Goal: Book appointment/travel/reservation

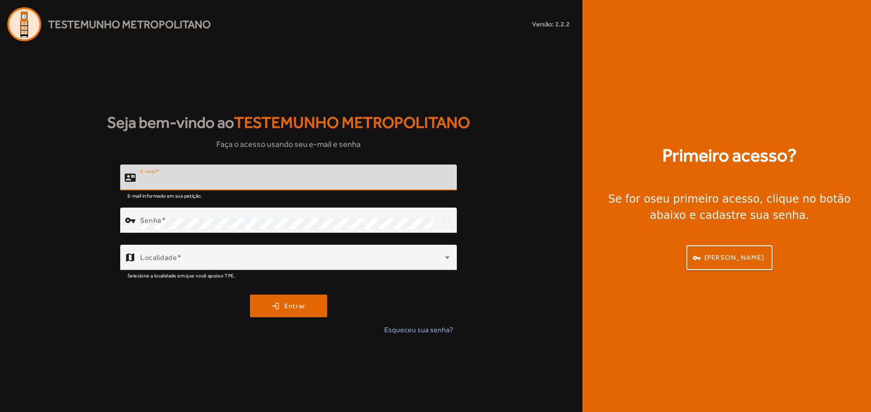
click at [372, 181] on input "E-mail" at bounding box center [294, 181] width 309 height 11
paste input "**********"
type input "**********"
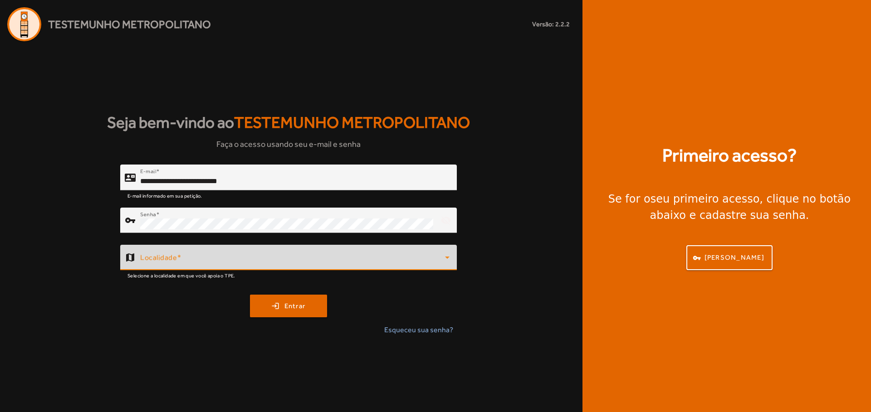
click at [332, 263] on span at bounding box center [292, 261] width 305 height 11
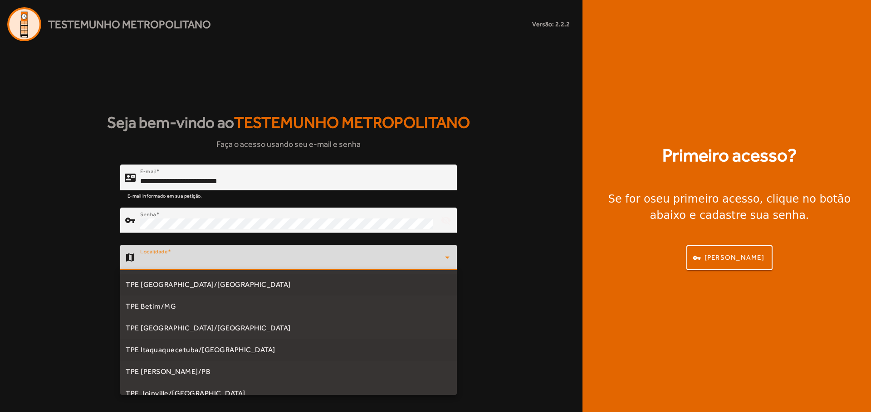
scroll to position [274, 0]
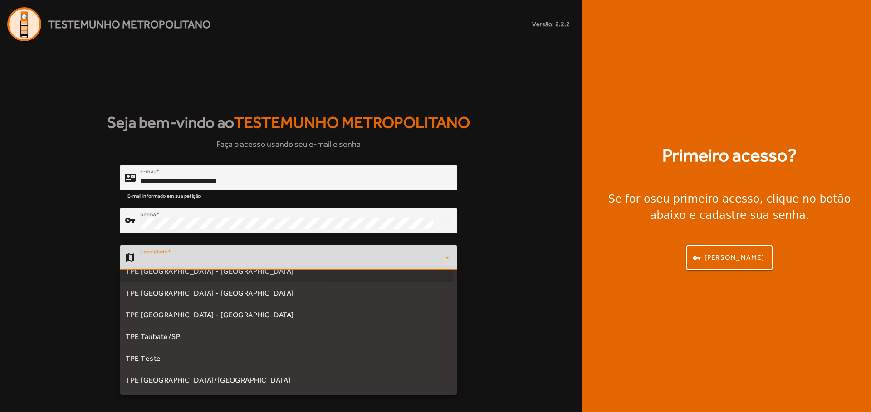
click at [275, 279] on mat-option "TPE [GEOGRAPHIC_DATA] - [GEOGRAPHIC_DATA]" at bounding box center [288, 272] width 337 height 22
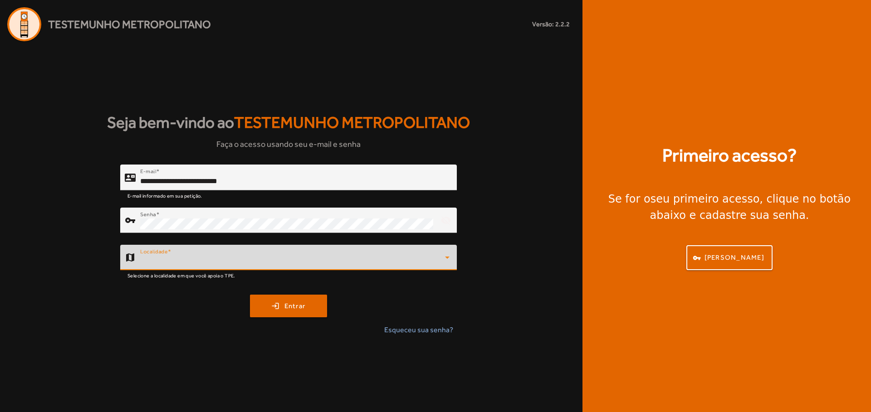
scroll to position [265, 0]
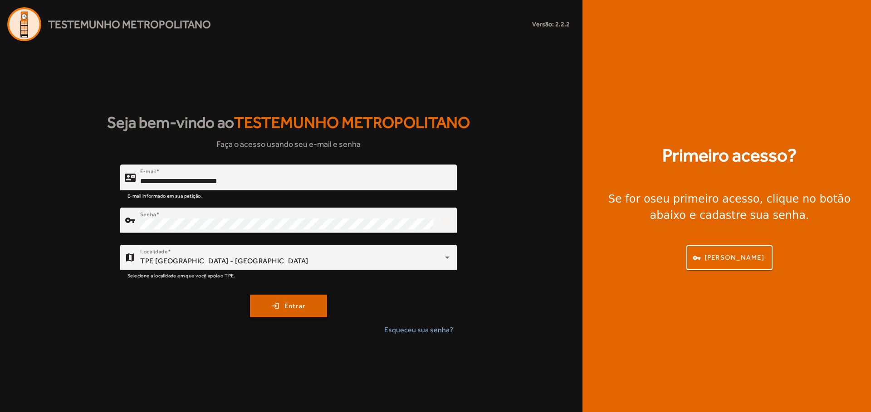
click at [293, 313] on span "submit" at bounding box center [288, 306] width 75 height 22
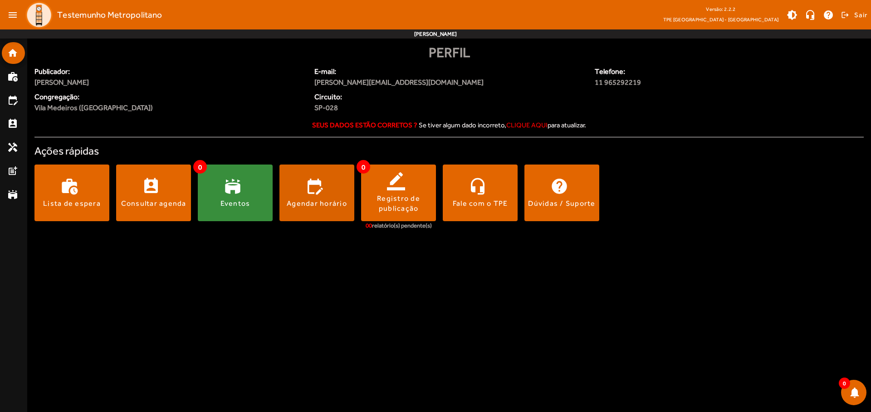
click at [317, 193] on span at bounding box center [316, 193] width 75 height 22
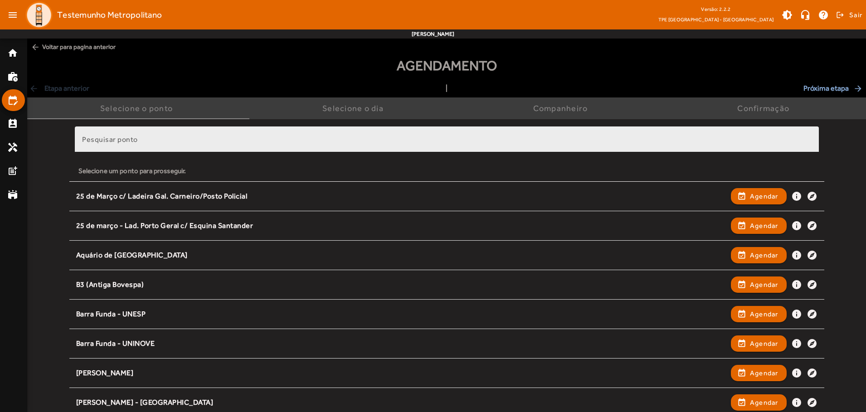
click at [447, 143] on input "Pesquisar ponto" at bounding box center [447, 143] width 730 height 11
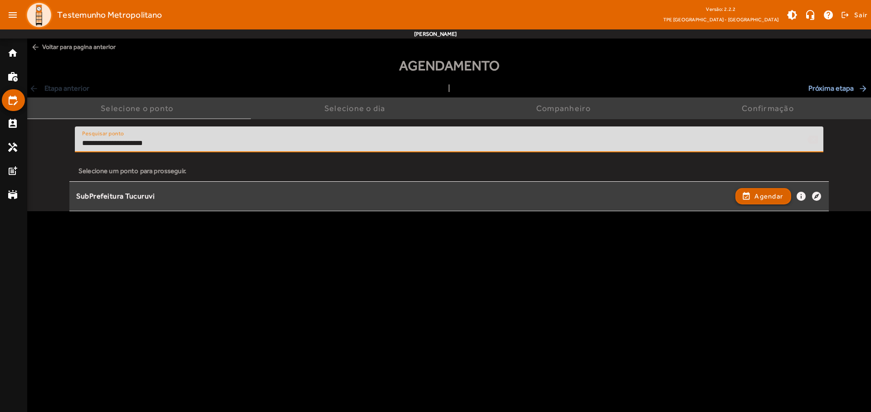
type input "**********"
click at [763, 196] on span "Agendar" at bounding box center [768, 196] width 29 height 11
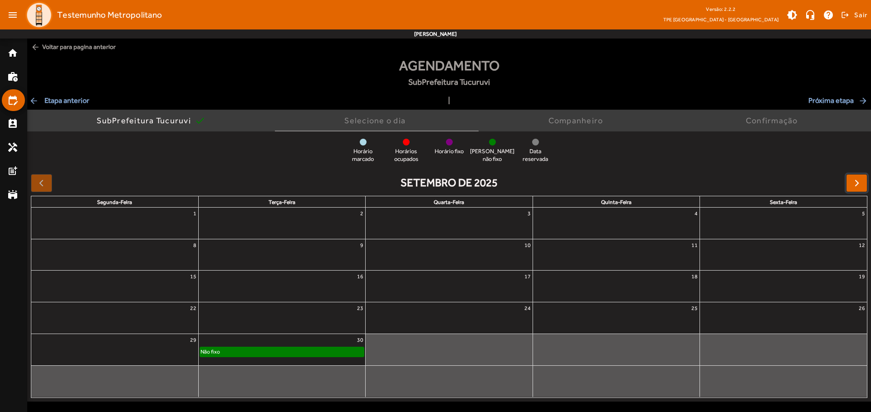
click at [856, 183] on span "button" at bounding box center [856, 183] width 11 height 11
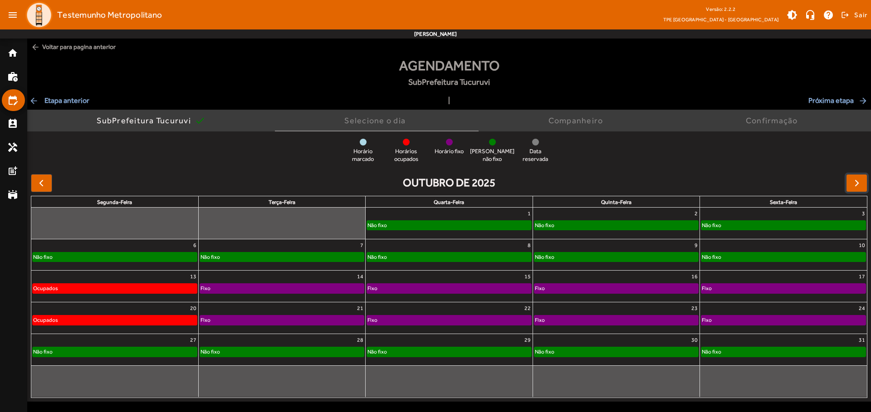
click at [449, 223] on div "Não fixo" at bounding box center [449, 225] width 164 height 9
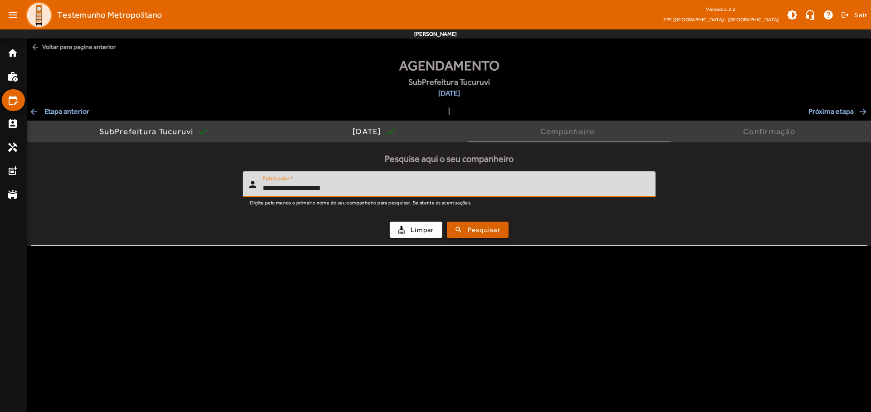
type input "**********"
click at [478, 230] on span "Pesquisar" at bounding box center [484, 230] width 33 height 10
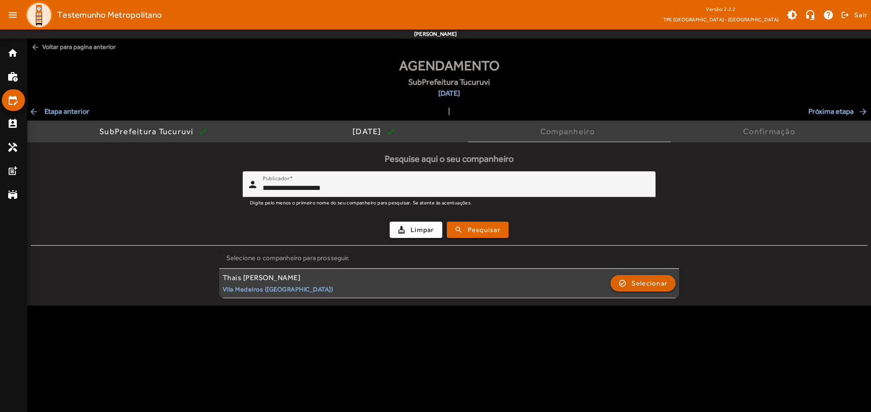
click at [642, 283] on span "Selecionar" at bounding box center [649, 283] width 36 height 11
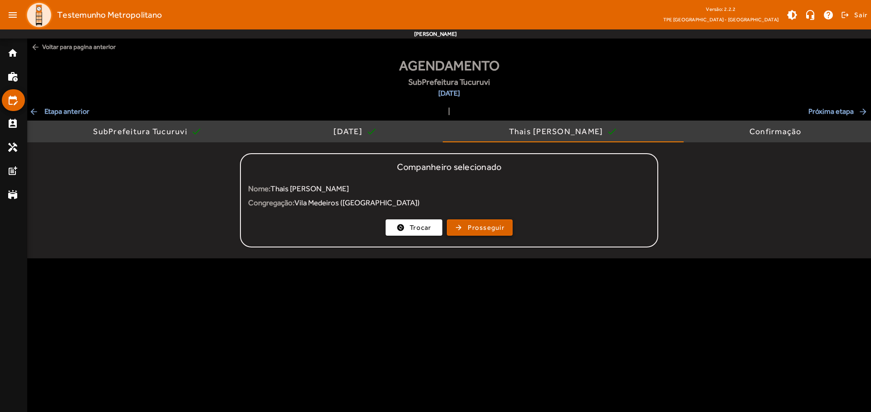
click at [479, 228] on span "Prosseguir" at bounding box center [486, 228] width 37 height 10
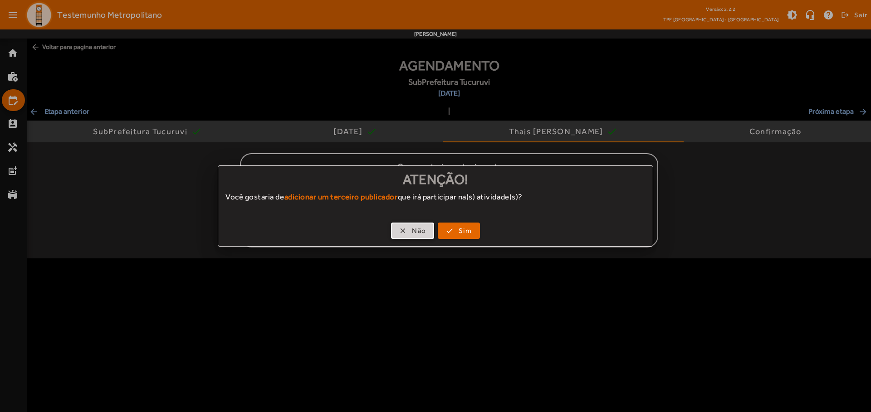
click at [412, 231] on span "Não" at bounding box center [419, 231] width 14 height 10
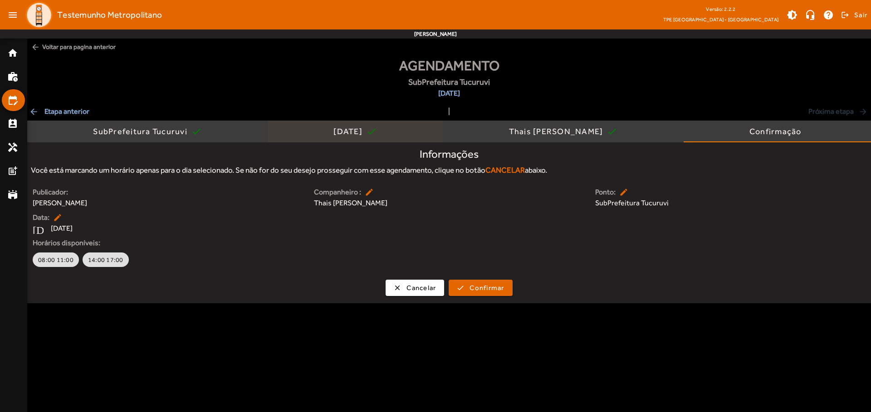
click at [347, 132] on div "[DATE]" at bounding box center [349, 131] width 33 height 9
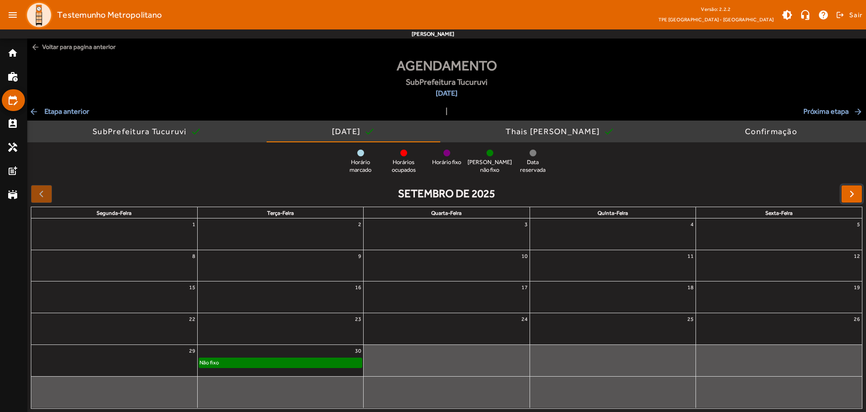
click at [852, 194] on span "button" at bounding box center [852, 194] width 11 height 11
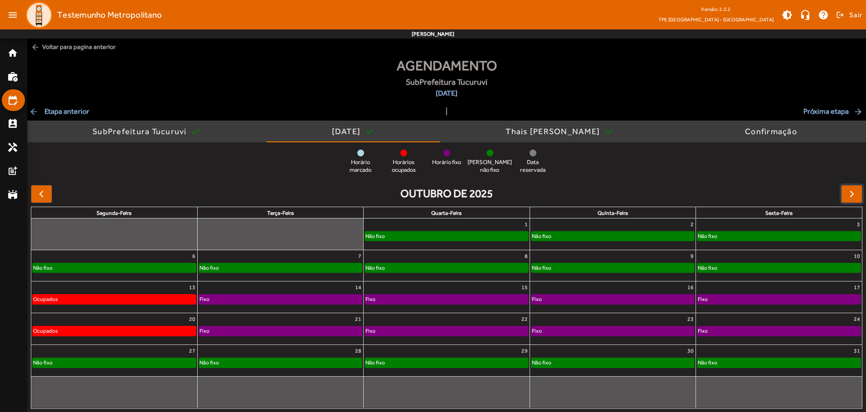
click at [613, 234] on div "Não fixo" at bounding box center [613, 236] width 163 height 9
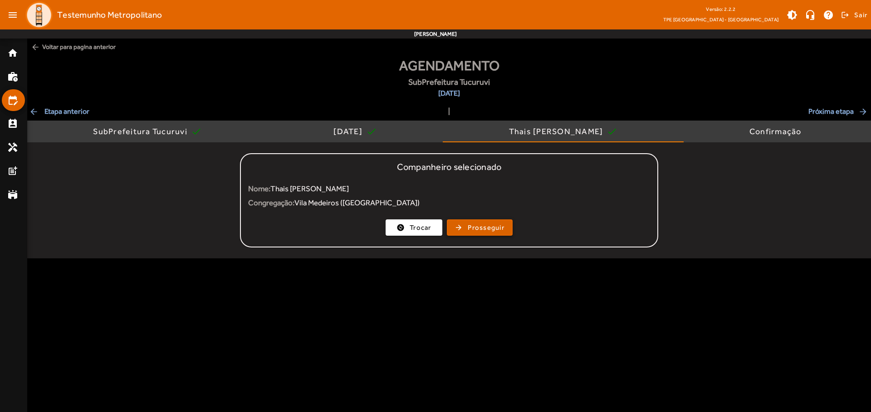
click at [479, 228] on span "Prosseguir" at bounding box center [486, 228] width 37 height 10
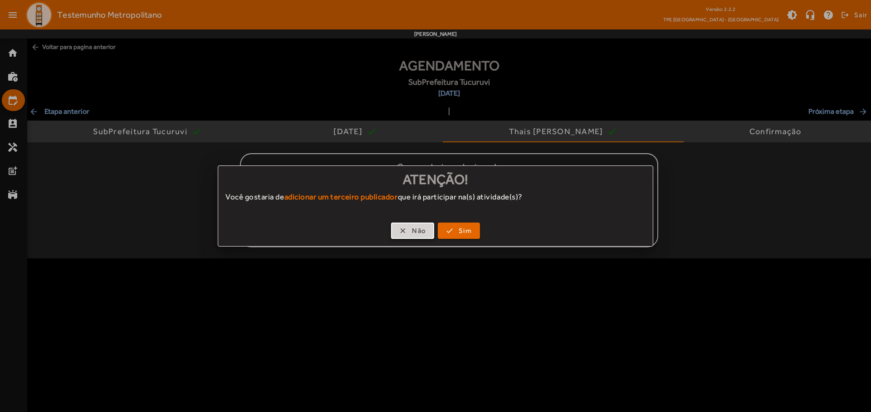
click at [412, 231] on span "Não" at bounding box center [419, 231] width 14 height 10
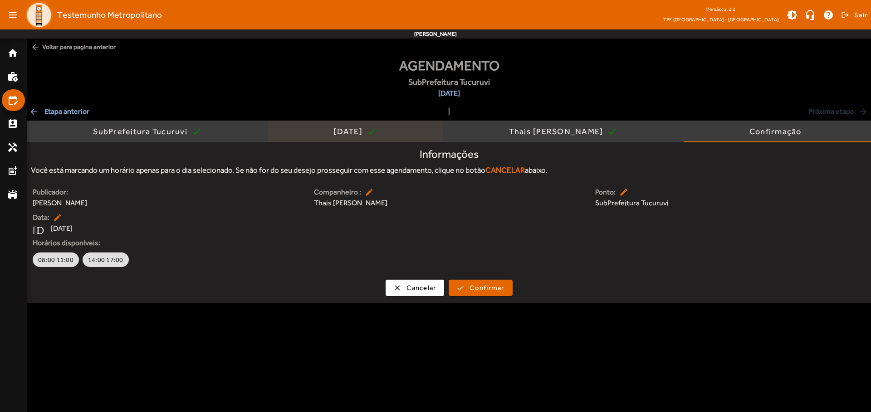
click at [347, 132] on div "[DATE]" at bounding box center [349, 131] width 33 height 9
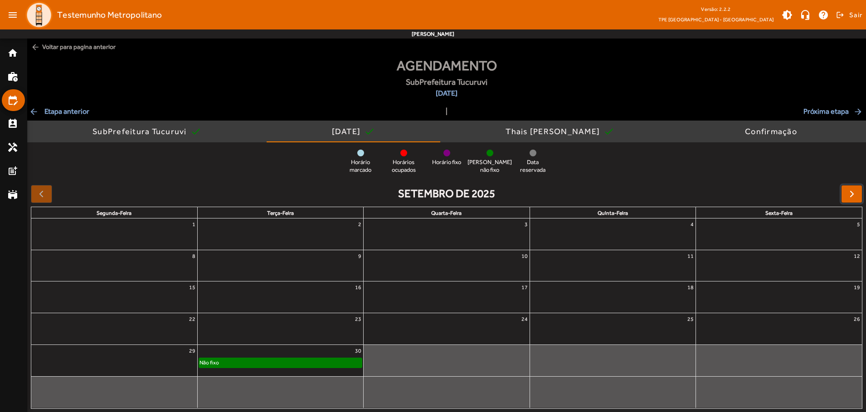
click at [852, 194] on span "button" at bounding box center [852, 194] width 11 height 11
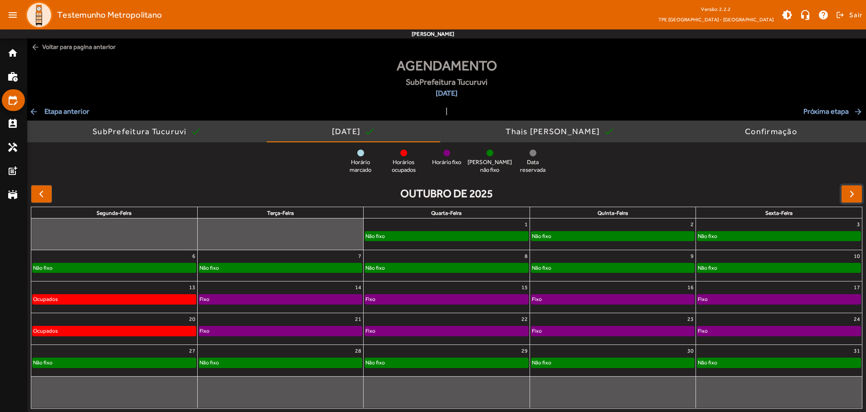
click at [779, 234] on div "Não fixo" at bounding box center [779, 236] width 163 height 9
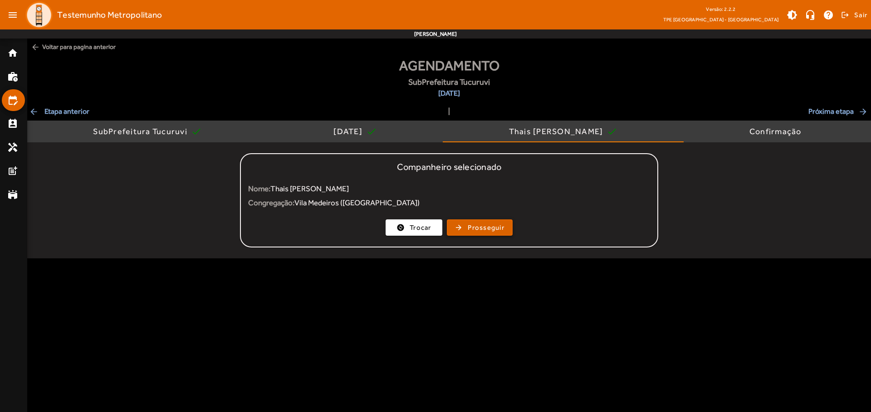
click at [479, 228] on span "Prosseguir" at bounding box center [486, 228] width 37 height 10
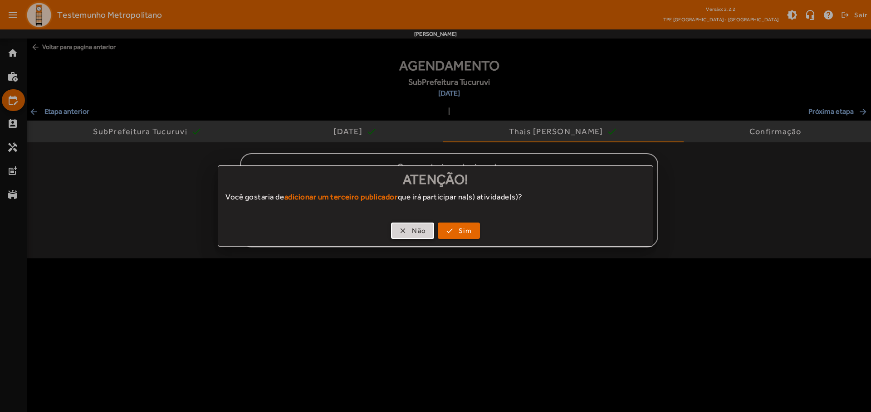
click at [412, 231] on span "Não" at bounding box center [419, 231] width 14 height 10
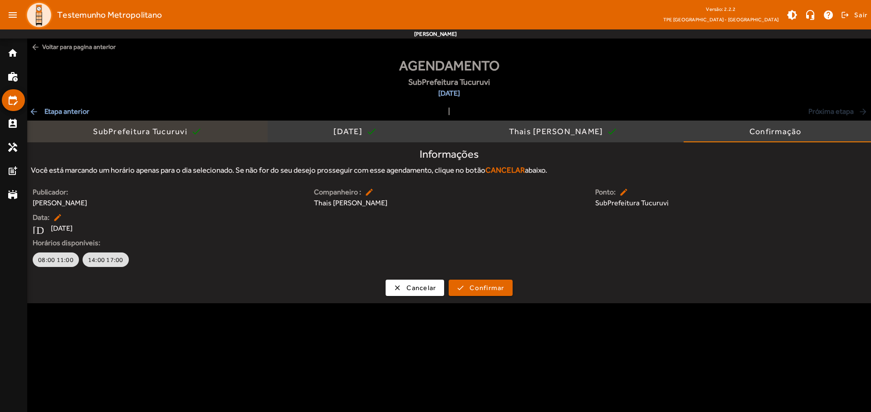
click at [141, 132] on div "SubPrefeitura Tucuruvi" at bounding box center [142, 131] width 98 height 9
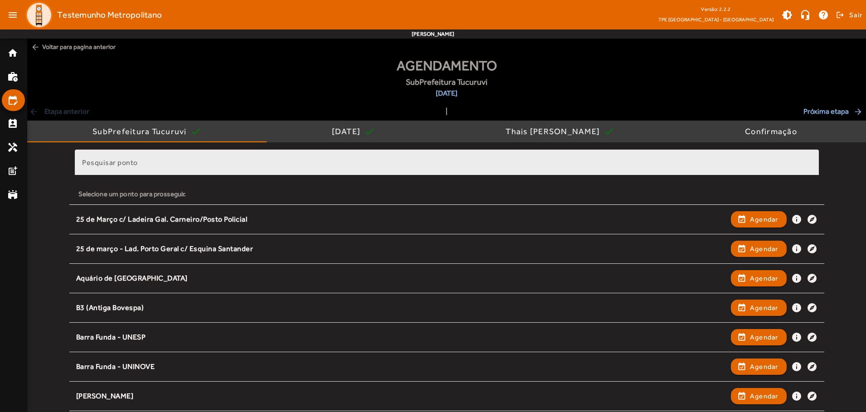
click at [447, 166] on input "Pesquisar ponto" at bounding box center [447, 166] width 730 height 11
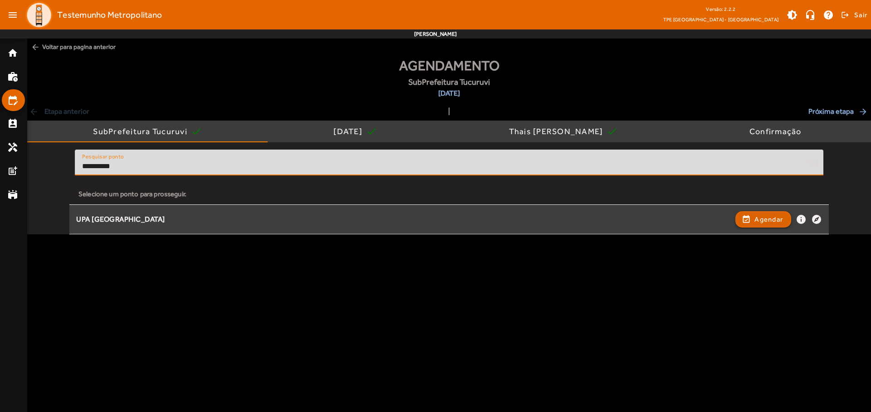
type input "**********"
click at [763, 219] on span "Agendar" at bounding box center [768, 219] width 29 height 11
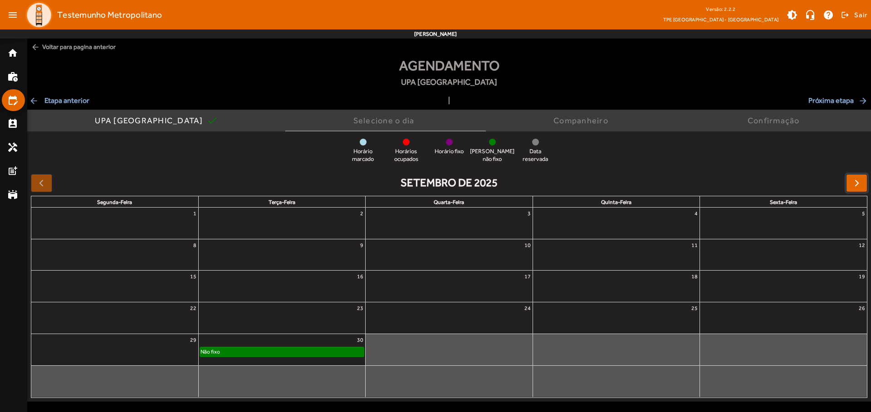
click at [856, 183] on span "button" at bounding box center [856, 183] width 11 height 11
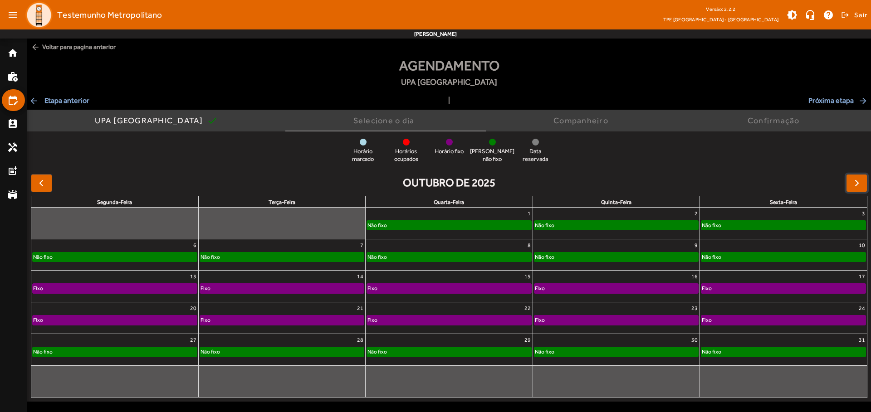
click at [449, 223] on div "Não fixo" at bounding box center [449, 225] width 164 height 9
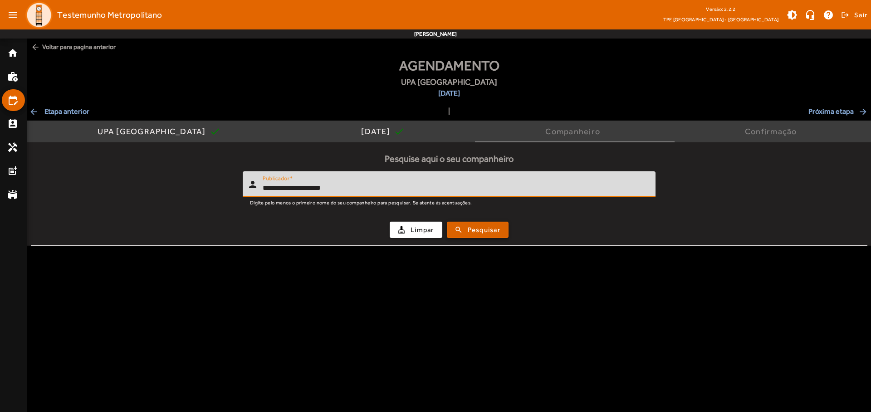
type input "**********"
click at [478, 230] on span "Pesquisar" at bounding box center [484, 230] width 33 height 10
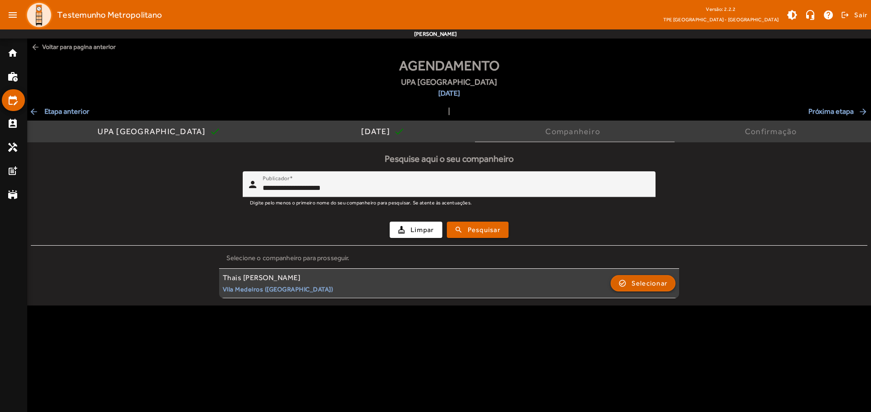
click at [642, 283] on span "Selecionar" at bounding box center [649, 283] width 36 height 11
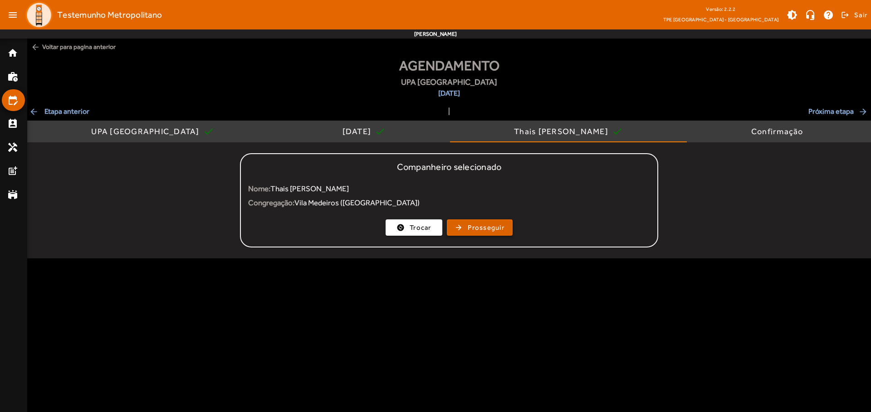
click at [479, 228] on span "Prosseguir" at bounding box center [486, 228] width 37 height 10
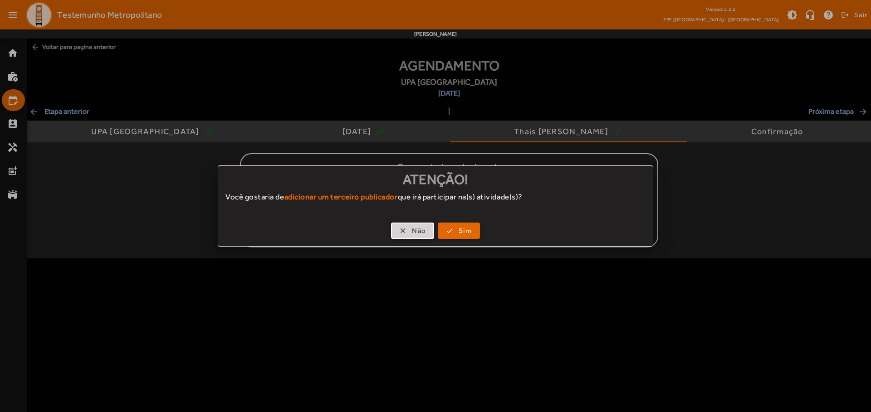
click at [412, 231] on span "Não" at bounding box center [419, 231] width 14 height 10
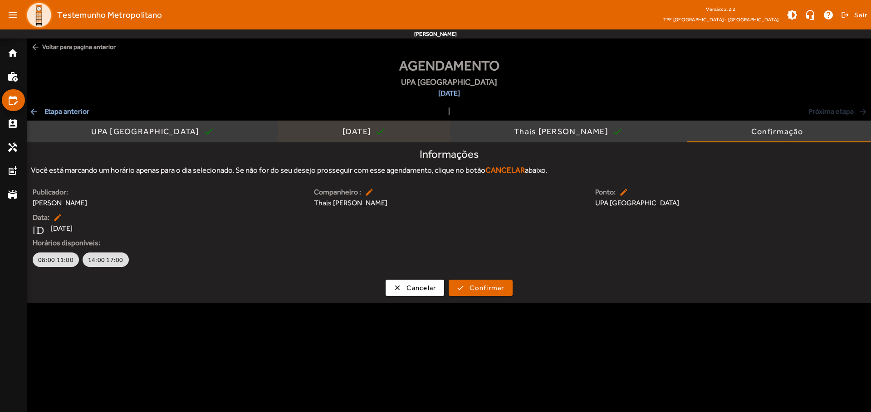
click at [342, 132] on div "[DATE]" at bounding box center [358, 131] width 33 height 9
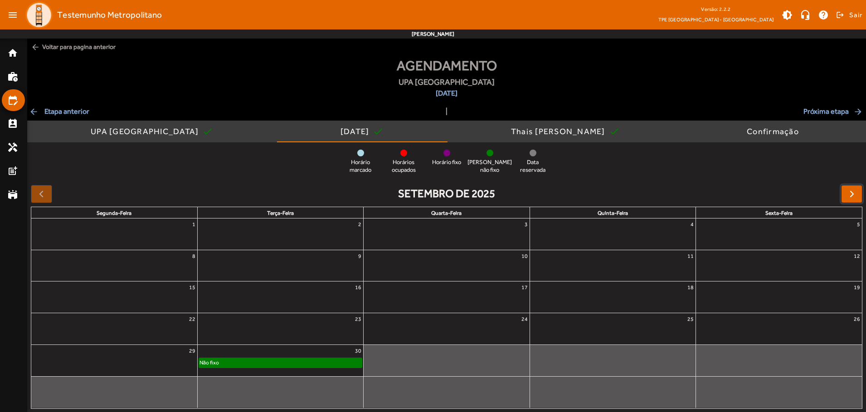
click at [852, 194] on span "button" at bounding box center [852, 194] width 11 height 11
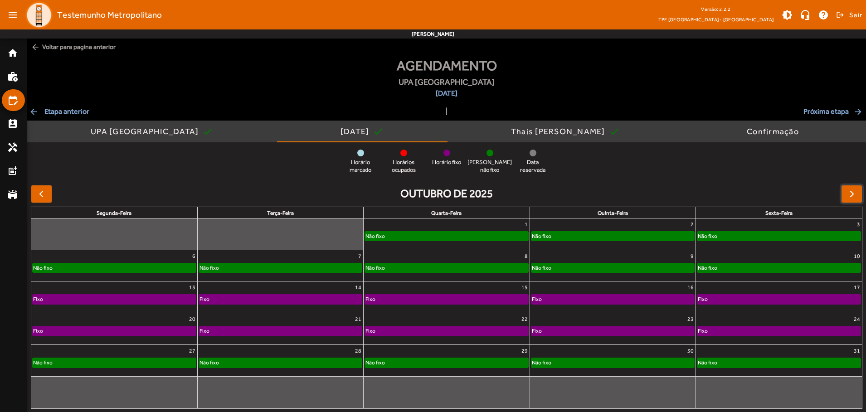
click at [613, 234] on div "Não fixo" at bounding box center [613, 236] width 163 height 9
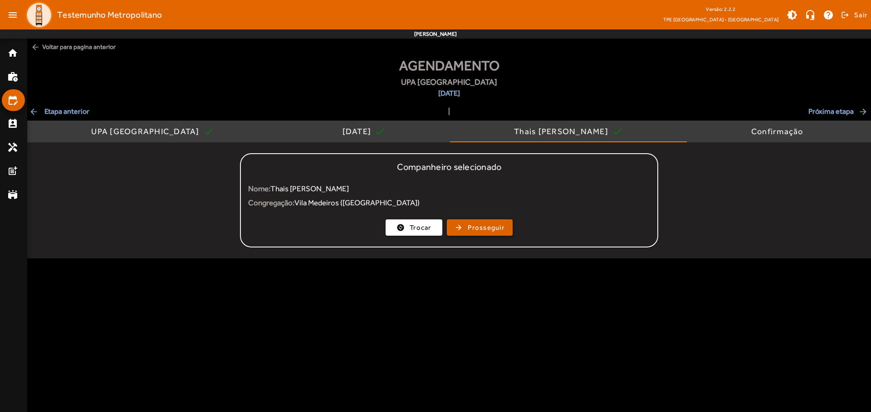
click at [479, 228] on span "Prosseguir" at bounding box center [486, 228] width 37 height 10
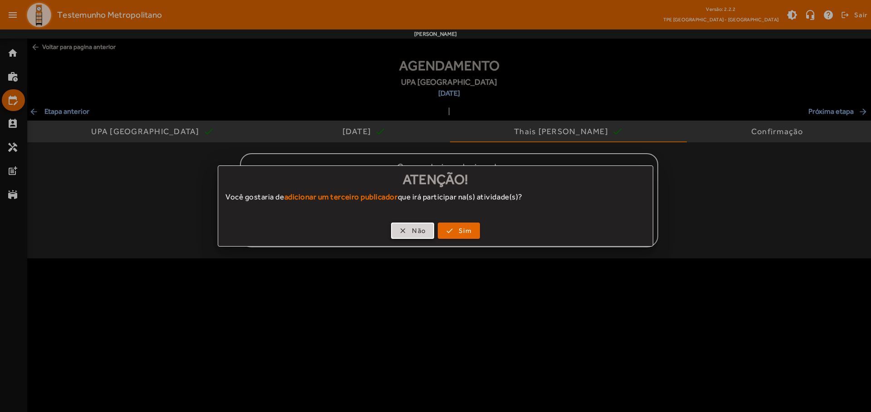
click at [412, 231] on span "Não" at bounding box center [419, 231] width 14 height 10
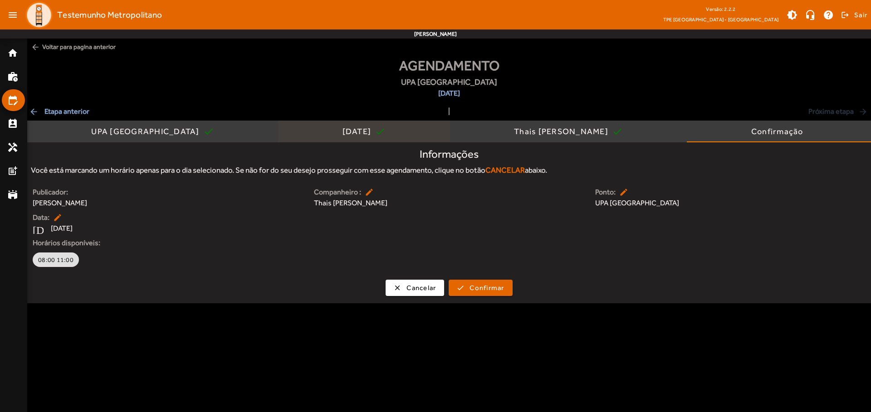
click at [342, 132] on div "[DATE]" at bounding box center [358, 131] width 33 height 9
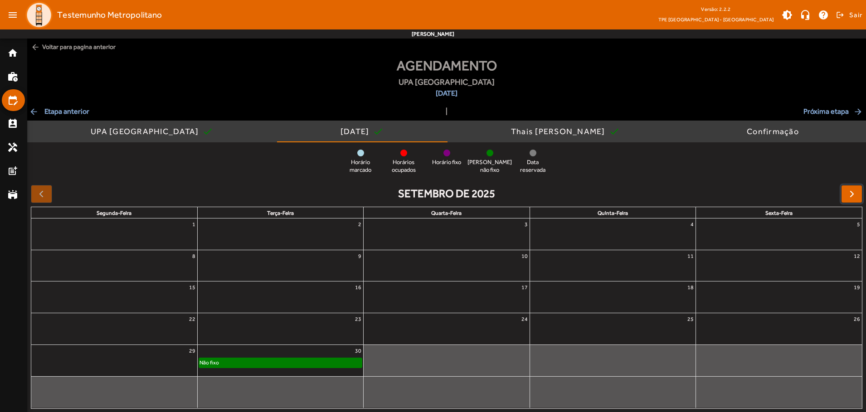
click at [852, 194] on span "button" at bounding box center [852, 194] width 11 height 11
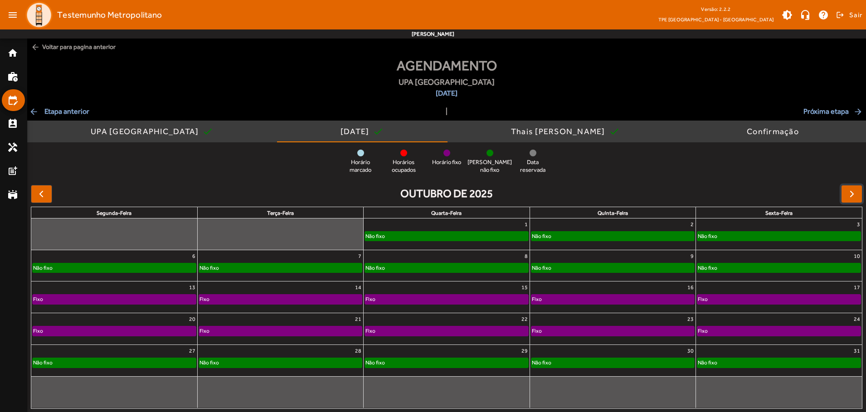
click at [779, 234] on div "Não fixo" at bounding box center [779, 236] width 163 height 9
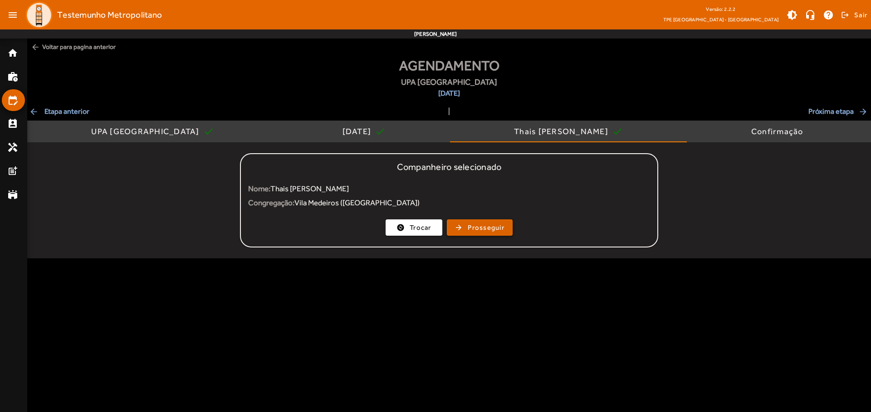
click at [479, 228] on span "Prosseguir" at bounding box center [486, 228] width 37 height 10
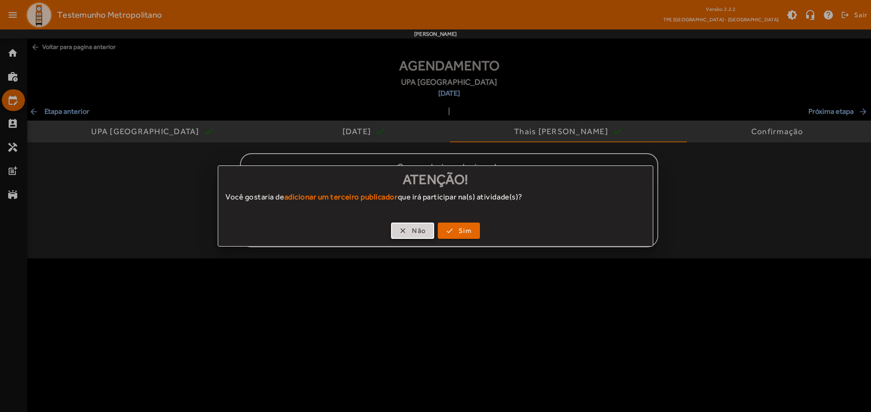
click at [412, 231] on span "Não" at bounding box center [419, 231] width 14 height 10
